Goal: Entertainment & Leisure: Browse casually

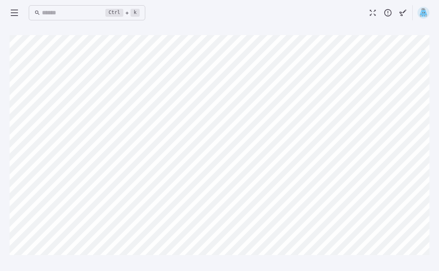
click at [12, 14] on icon at bounding box center [15, 13] width 10 height 10
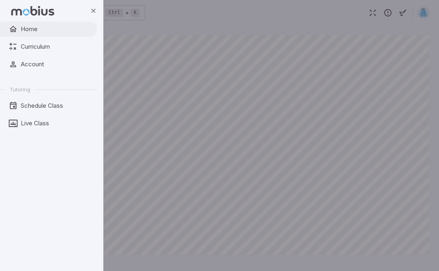
click at [26, 30] on span "Home" at bounding box center [56, 29] width 71 height 9
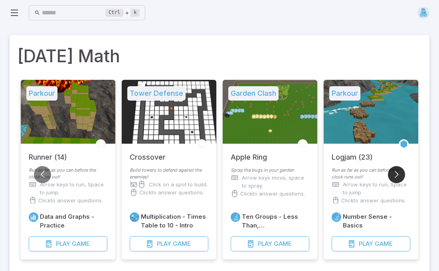
click at [388, 173] on button "Go to next slide" at bounding box center [396, 174] width 17 height 17
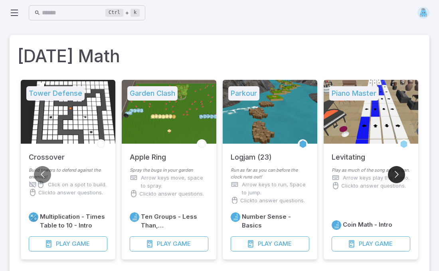
click at [388, 173] on button "Go to next slide" at bounding box center [396, 174] width 17 height 17
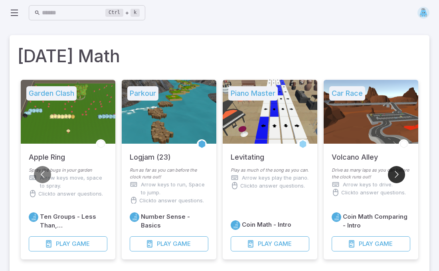
click at [388, 173] on button "Go to next slide" at bounding box center [396, 174] width 17 height 17
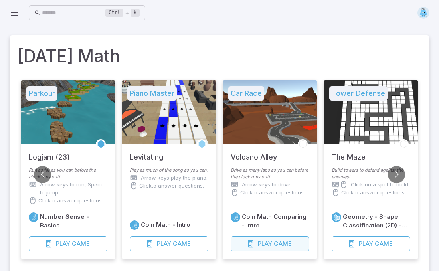
click at [276, 245] on span "Game" at bounding box center [283, 243] width 18 height 9
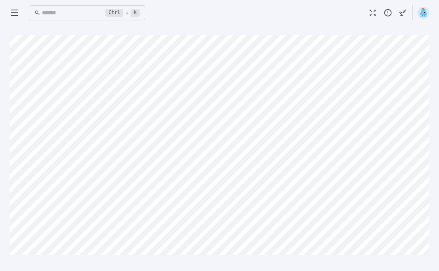
click at [14, 14] on icon at bounding box center [15, 13] width 10 height 10
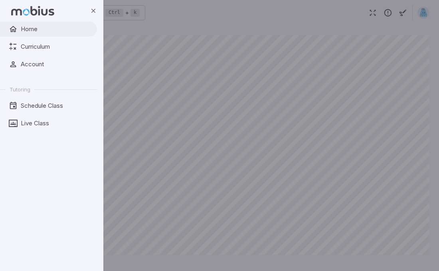
click at [24, 24] on link "Home" at bounding box center [48, 29] width 97 height 15
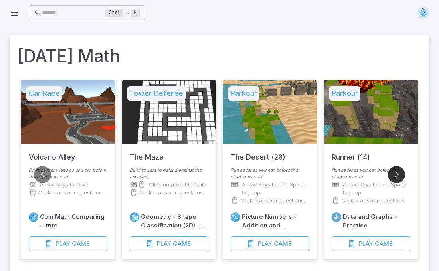
click at [398, 173] on button "Go to next slide" at bounding box center [396, 174] width 17 height 17
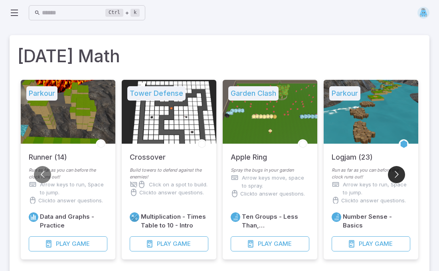
click at [398, 173] on button "Go to next slide" at bounding box center [396, 174] width 17 height 17
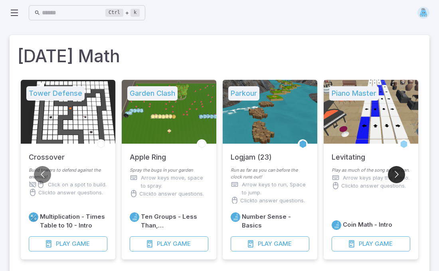
click at [398, 173] on button "Go to next slide" at bounding box center [396, 174] width 17 height 17
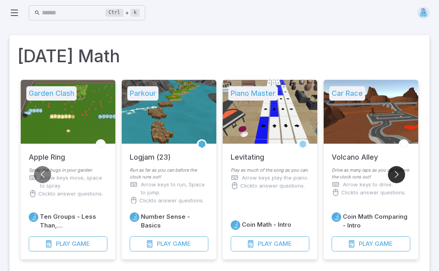
click at [398, 173] on button "Go to next slide" at bounding box center [396, 174] width 17 height 17
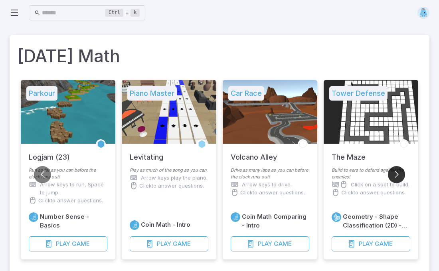
click at [398, 173] on button "Go to next slide" at bounding box center [396, 174] width 17 height 17
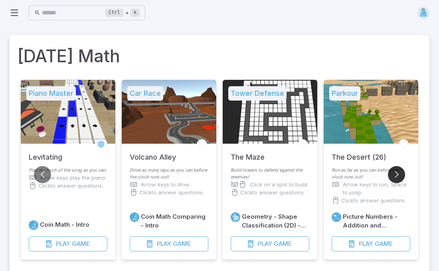
click at [398, 173] on button "Go to next slide" at bounding box center [396, 174] width 17 height 17
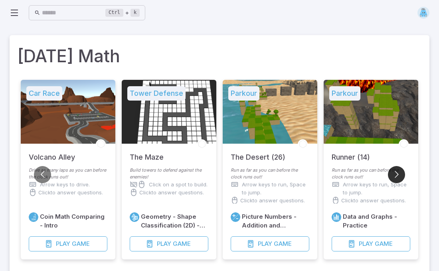
click at [398, 173] on button "Go to next slide" at bounding box center [396, 174] width 17 height 17
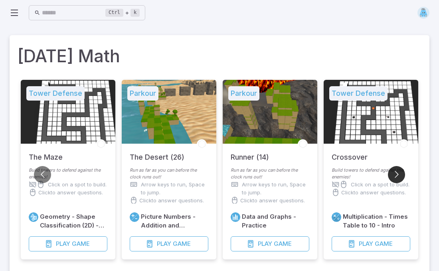
click at [398, 173] on button "Go to next slide" at bounding box center [396, 174] width 17 height 17
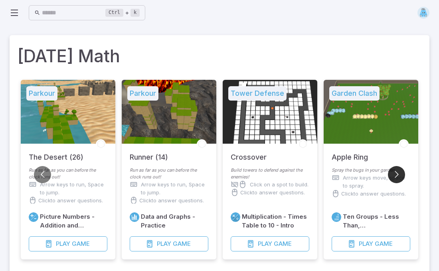
click at [398, 173] on button "Go to next slide" at bounding box center [396, 174] width 17 height 17
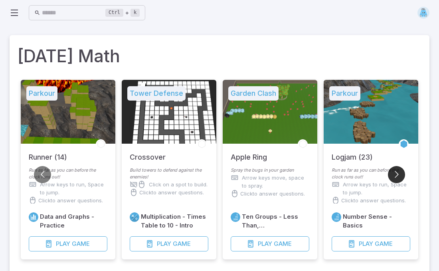
click at [398, 173] on button "Go to next slide" at bounding box center [396, 174] width 17 height 17
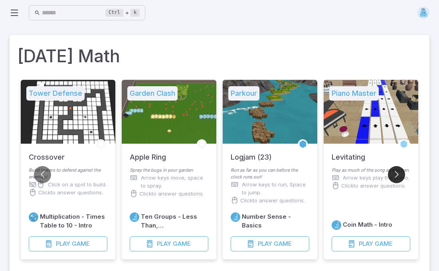
click at [398, 173] on button "Go to next slide" at bounding box center [396, 174] width 17 height 17
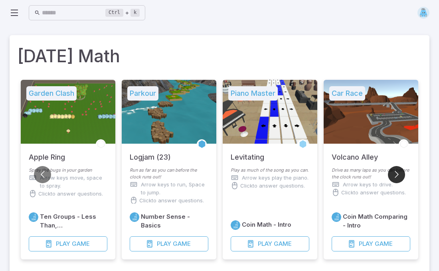
click at [398, 173] on button "Go to next slide" at bounding box center [396, 174] width 17 height 17
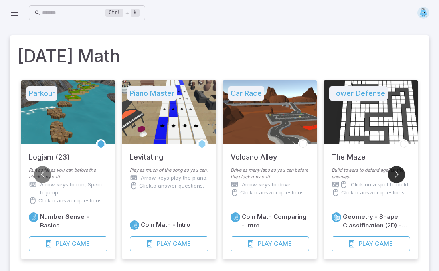
click at [398, 173] on button "Go to next slide" at bounding box center [396, 174] width 17 height 17
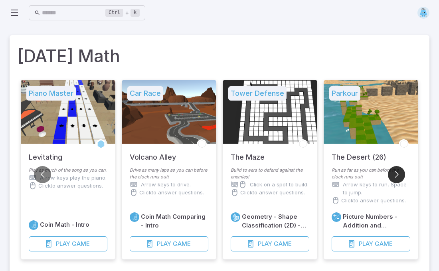
click at [398, 173] on button "Go to next slide" at bounding box center [396, 174] width 17 height 17
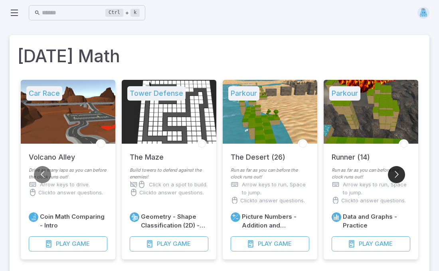
click at [398, 173] on button "Go to next slide" at bounding box center [396, 174] width 17 height 17
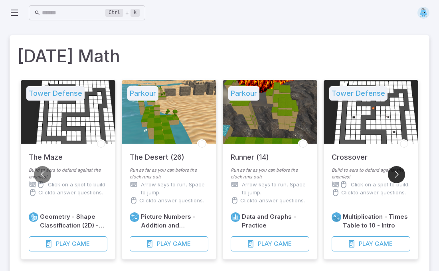
click at [398, 173] on button "Go to next slide" at bounding box center [396, 174] width 17 height 17
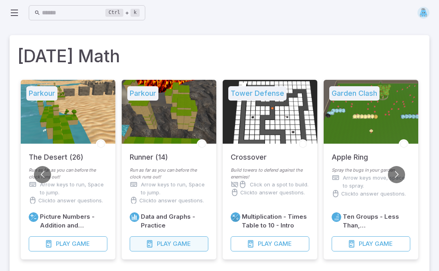
click at [168, 240] on span "Play" at bounding box center [164, 243] width 14 height 9
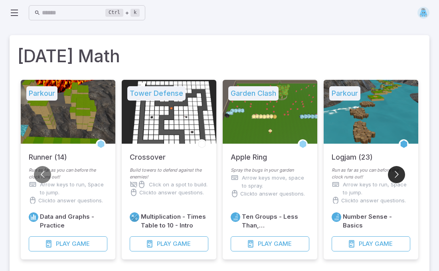
click at [402, 170] on button "Go to next slide" at bounding box center [396, 174] width 17 height 17
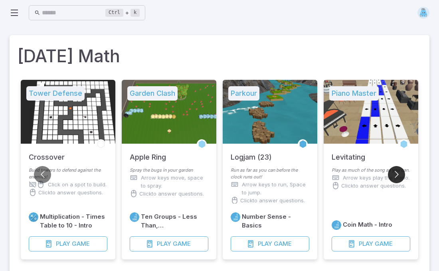
click at [402, 170] on button "Go to next slide" at bounding box center [396, 174] width 17 height 17
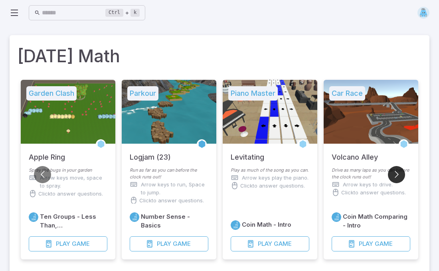
click at [402, 170] on button "Go to next slide" at bounding box center [396, 174] width 17 height 17
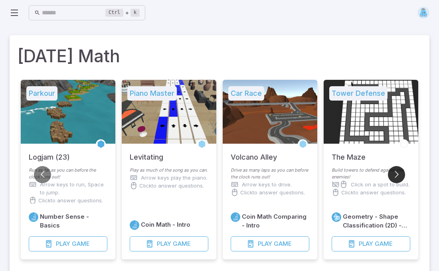
click at [402, 170] on button "Go to next slide" at bounding box center [396, 174] width 17 height 17
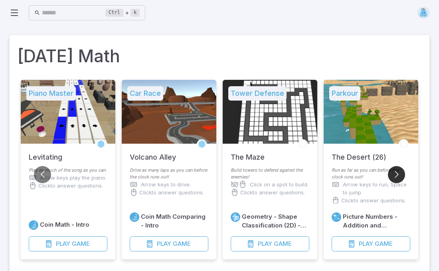
click at [402, 170] on button "Go to next slide" at bounding box center [396, 174] width 17 height 17
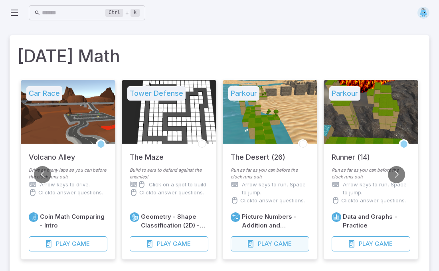
click at [257, 242] on button "Play Game" at bounding box center [270, 243] width 79 height 15
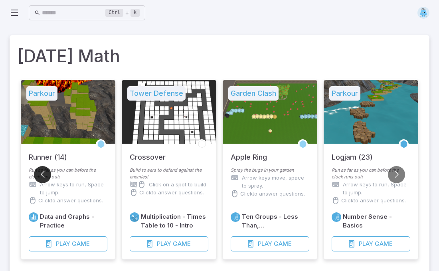
click at [42, 171] on button "Go to previous slide" at bounding box center [42, 174] width 17 height 17
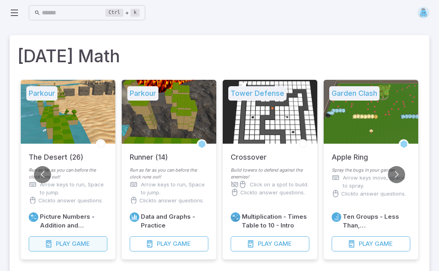
click at [73, 243] on span "Game" at bounding box center [81, 243] width 18 height 9
